Goal: Check status: Check status

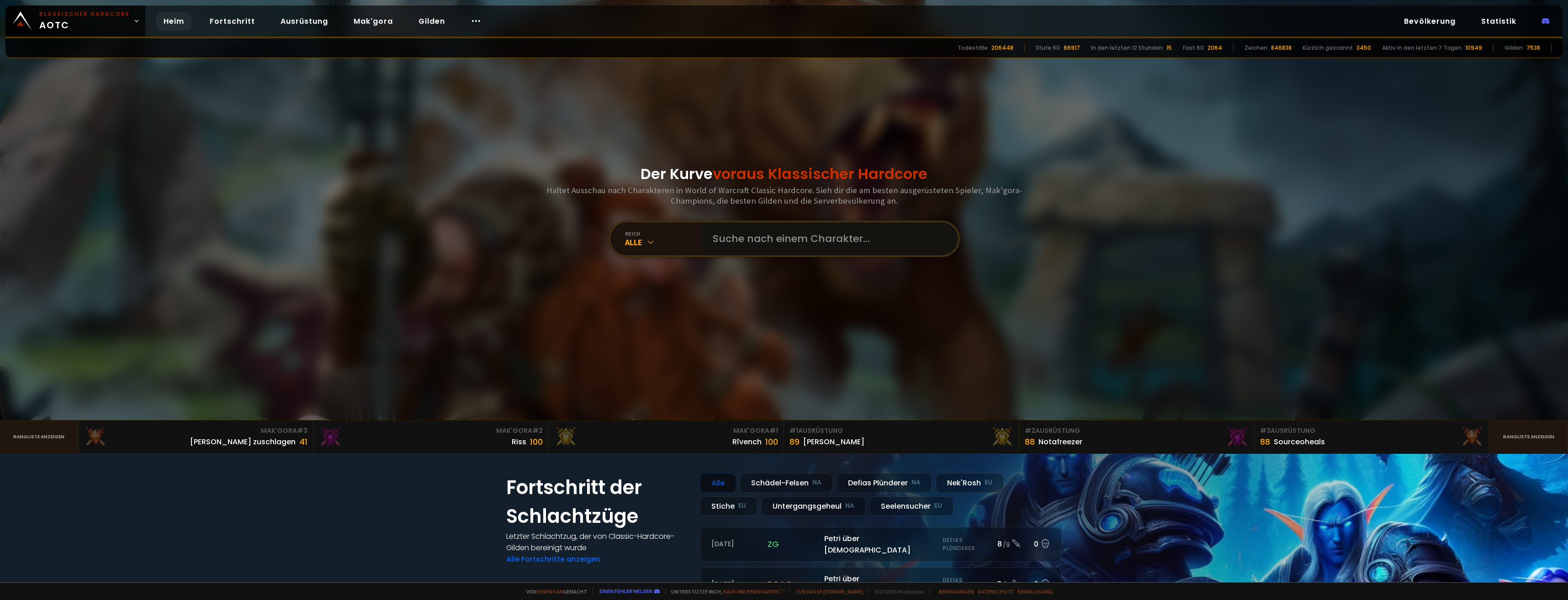
click at [794, 251] on input "text" at bounding box center [827, 239] width 240 height 33
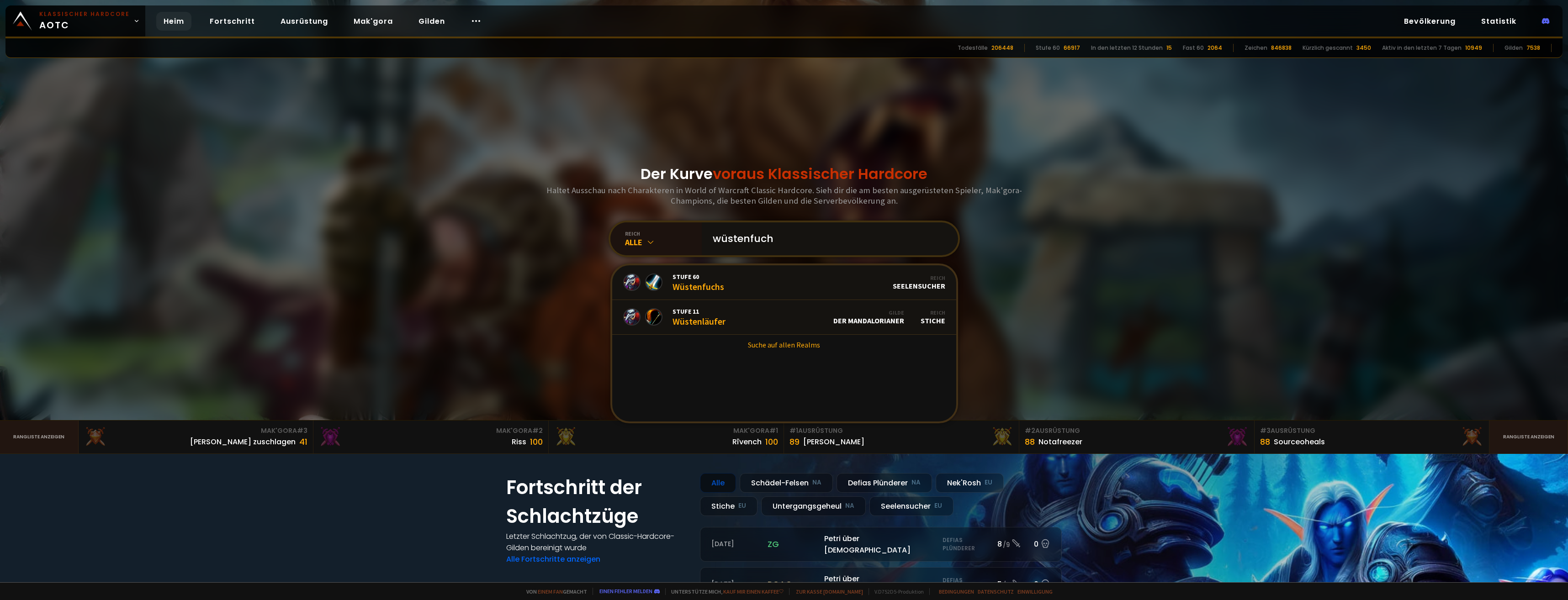
type input "wüstenfuchs"
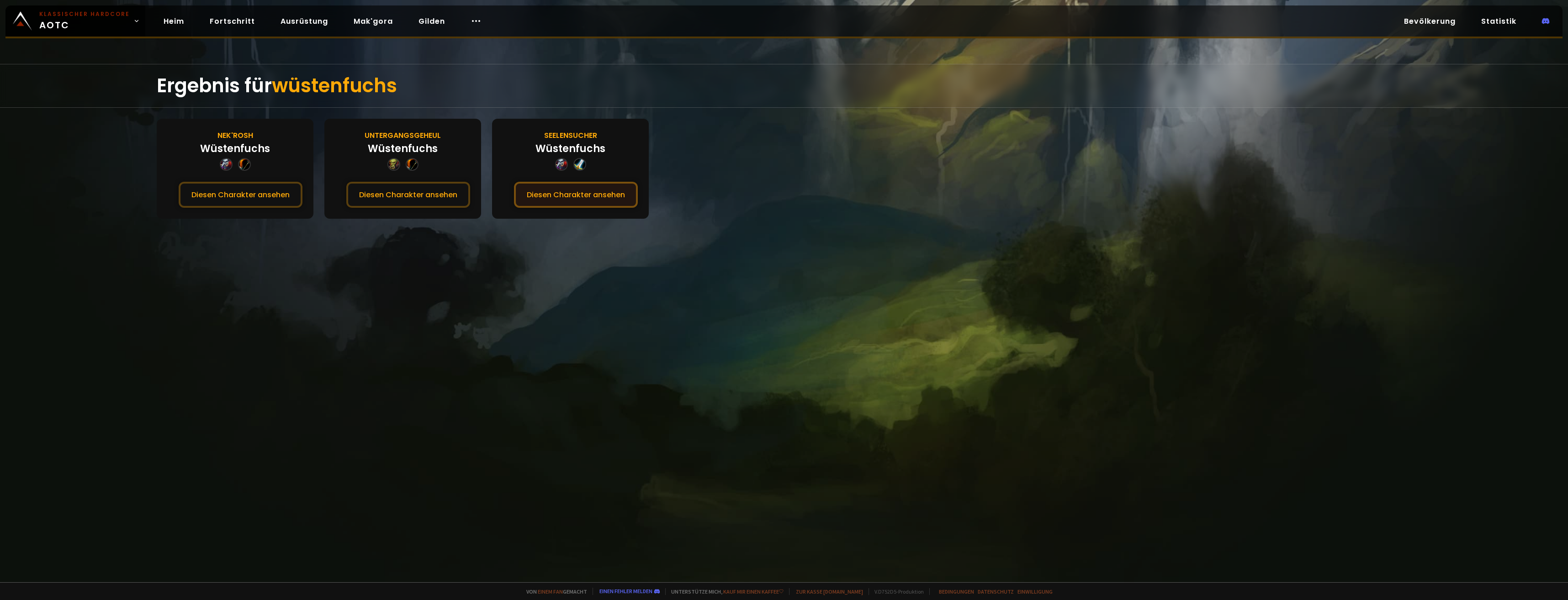
click at [559, 195] on button "Diesen Charakter ansehen" at bounding box center [575, 195] width 124 height 26
